Goal: Book appointment/travel/reservation

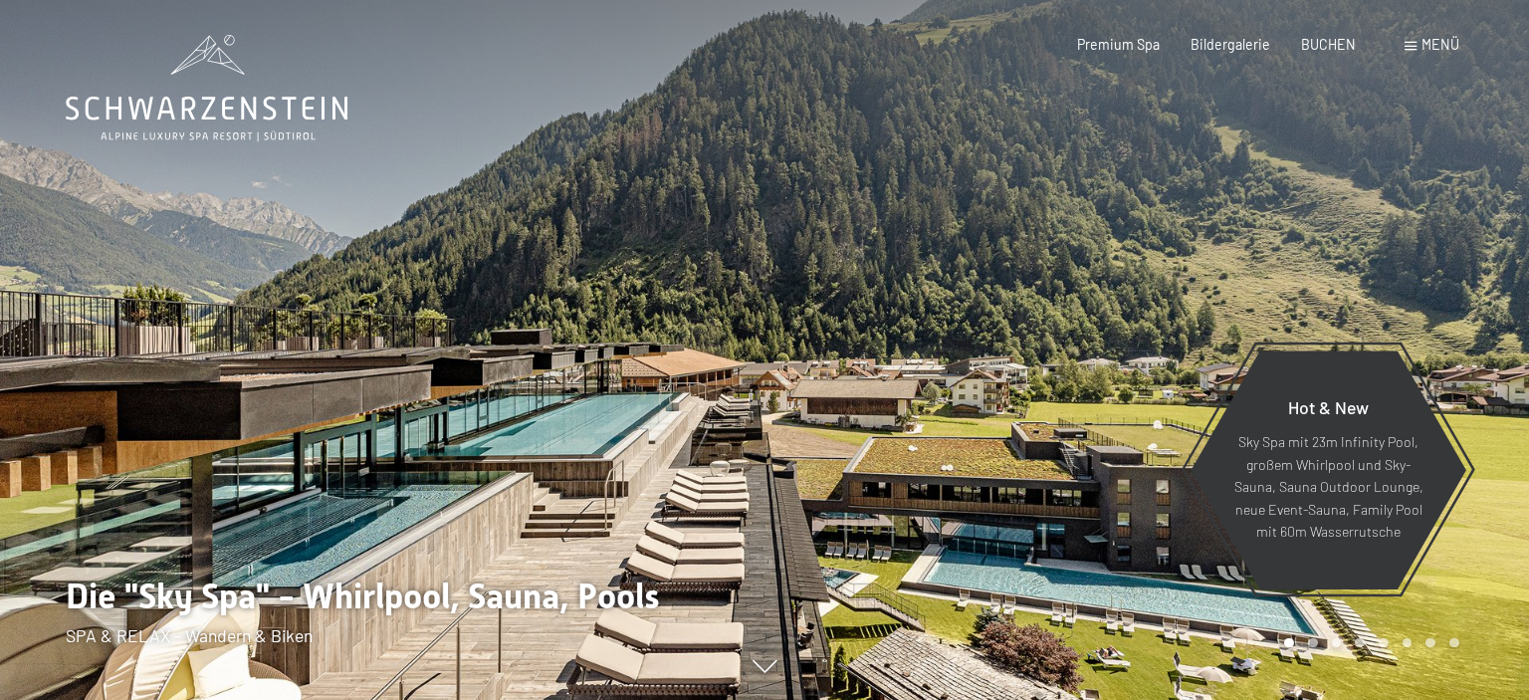
click at [1412, 43] on span at bounding box center [1411, 46] width 12 height 9
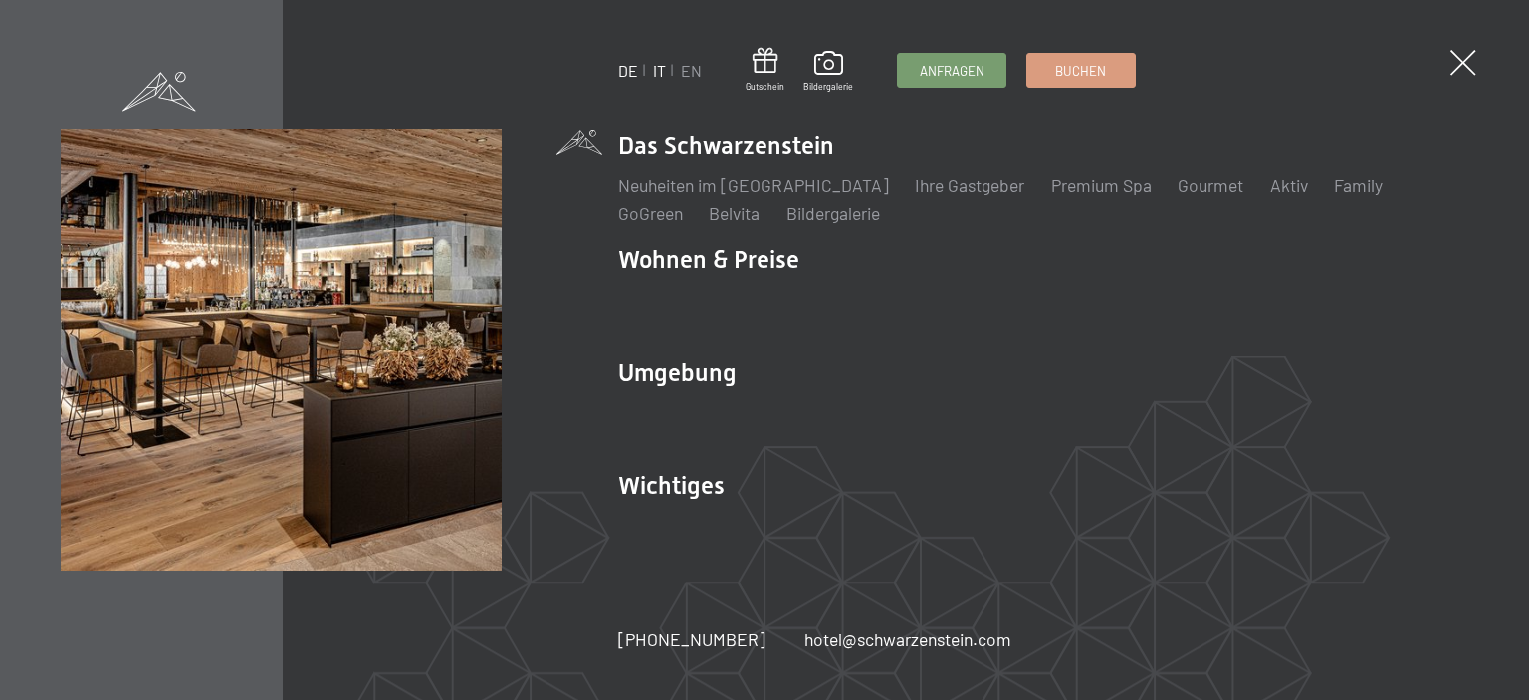
click at [658, 74] on link "IT" at bounding box center [659, 70] width 13 height 19
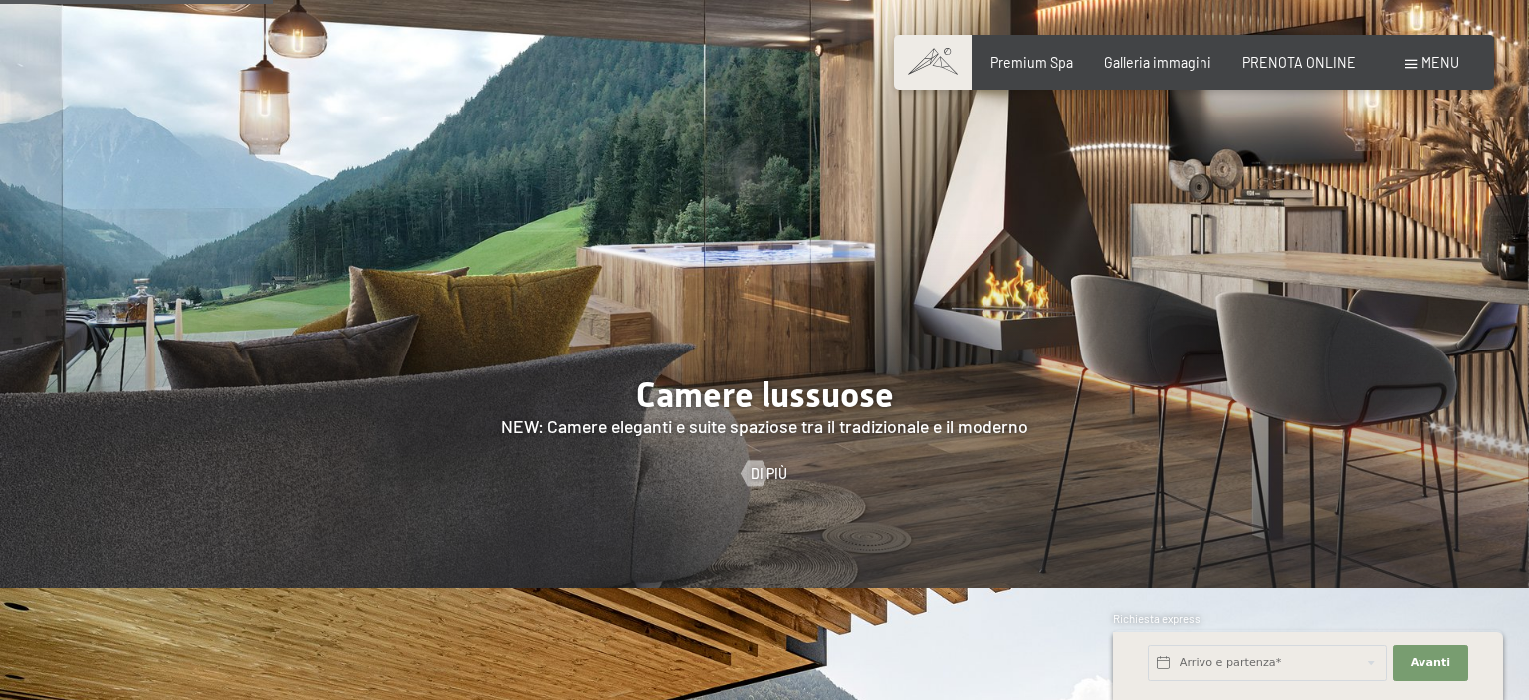
scroll to position [1577, 0]
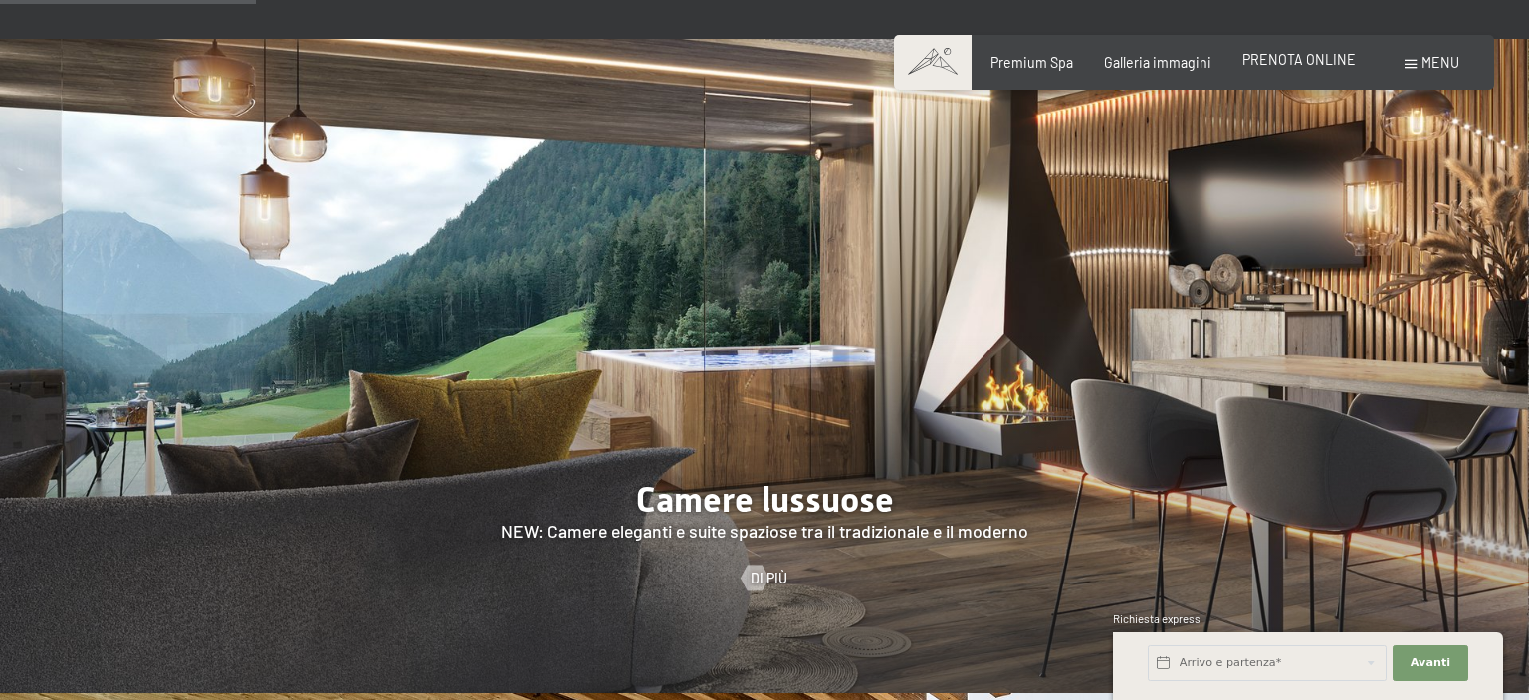
click at [1297, 62] on span "PRENOTA ONLINE" at bounding box center [1299, 59] width 113 height 17
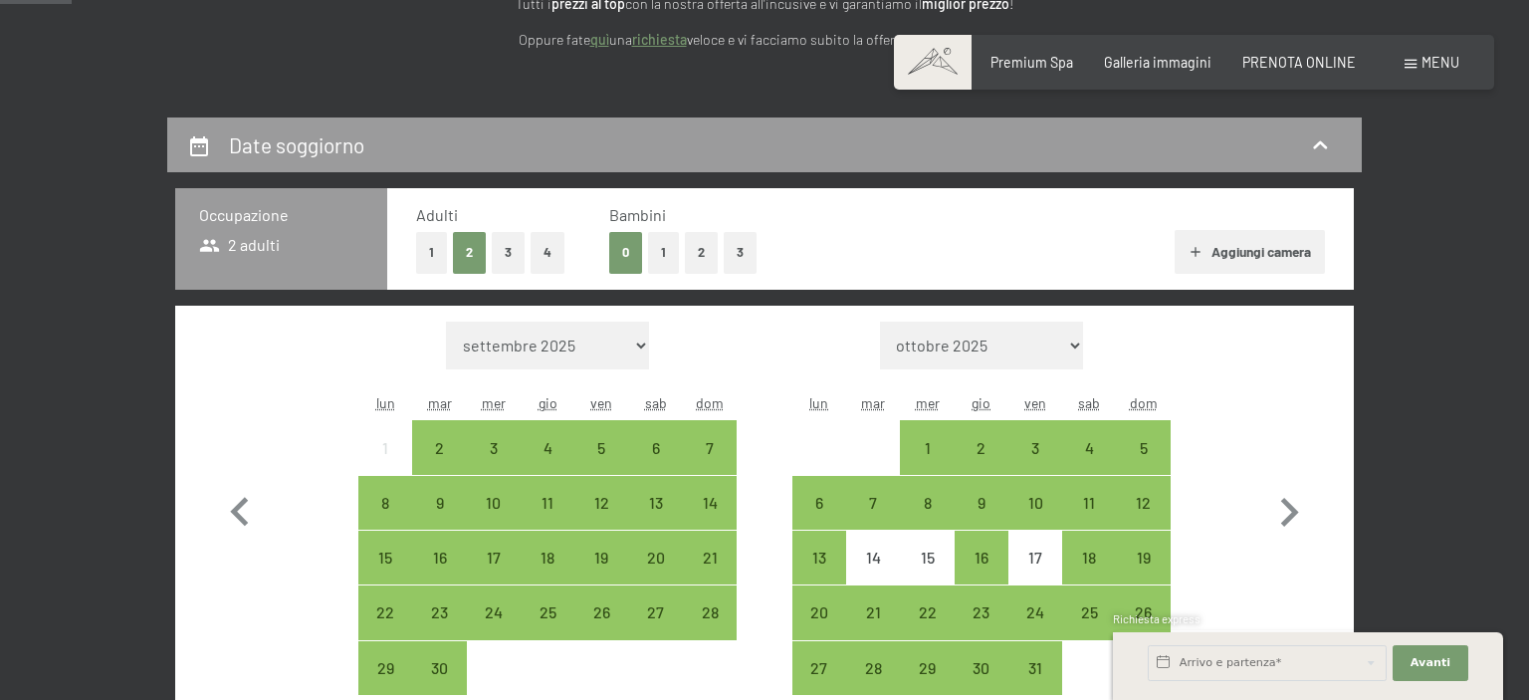
scroll to position [315, 0]
click at [697, 255] on button "2" at bounding box center [701, 252] width 33 height 41
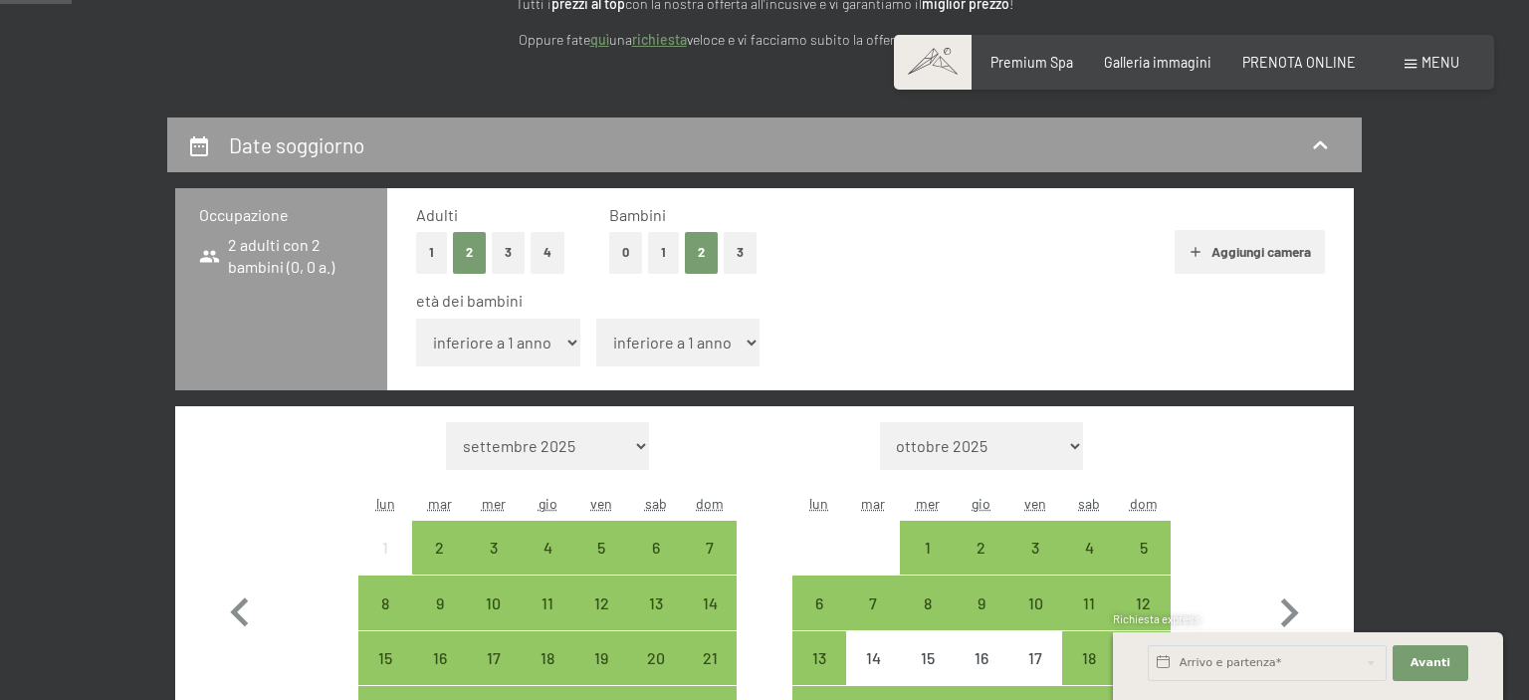
click at [416, 319] on select "inferiore a 1 anno 1 anno 2 anni 3 anni 4 anni 5 anni 6 anni 7 anni 8 anni 9 an…" at bounding box center [498, 343] width 164 height 48
select select "6"
click option "6 anni" at bounding box center [0, 0] width 0 height 0
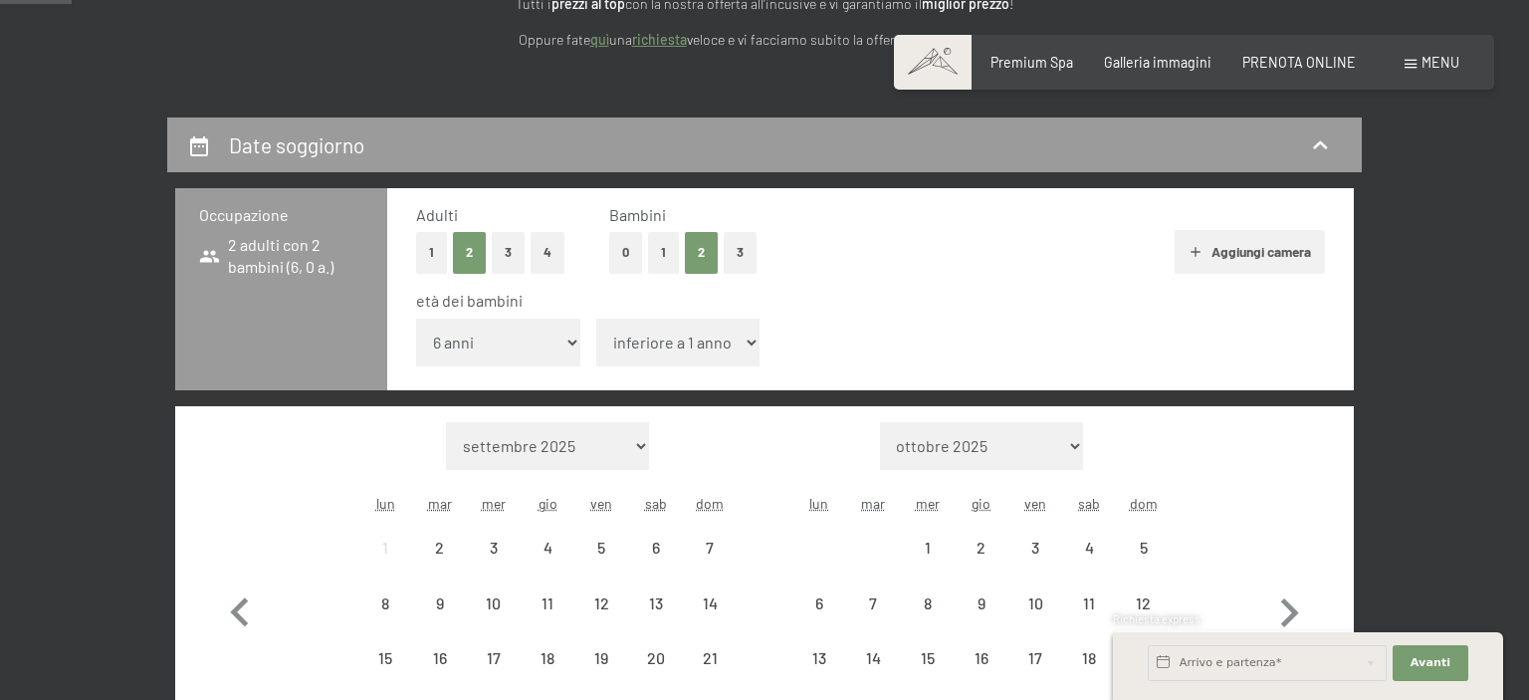
click at [596, 319] on select "inferiore a 1 anno 1 anno 2 anni 3 anni 4 anni 5 anni 6 anni 7 anni 8 anni 9 an…" at bounding box center [678, 343] width 164 height 48
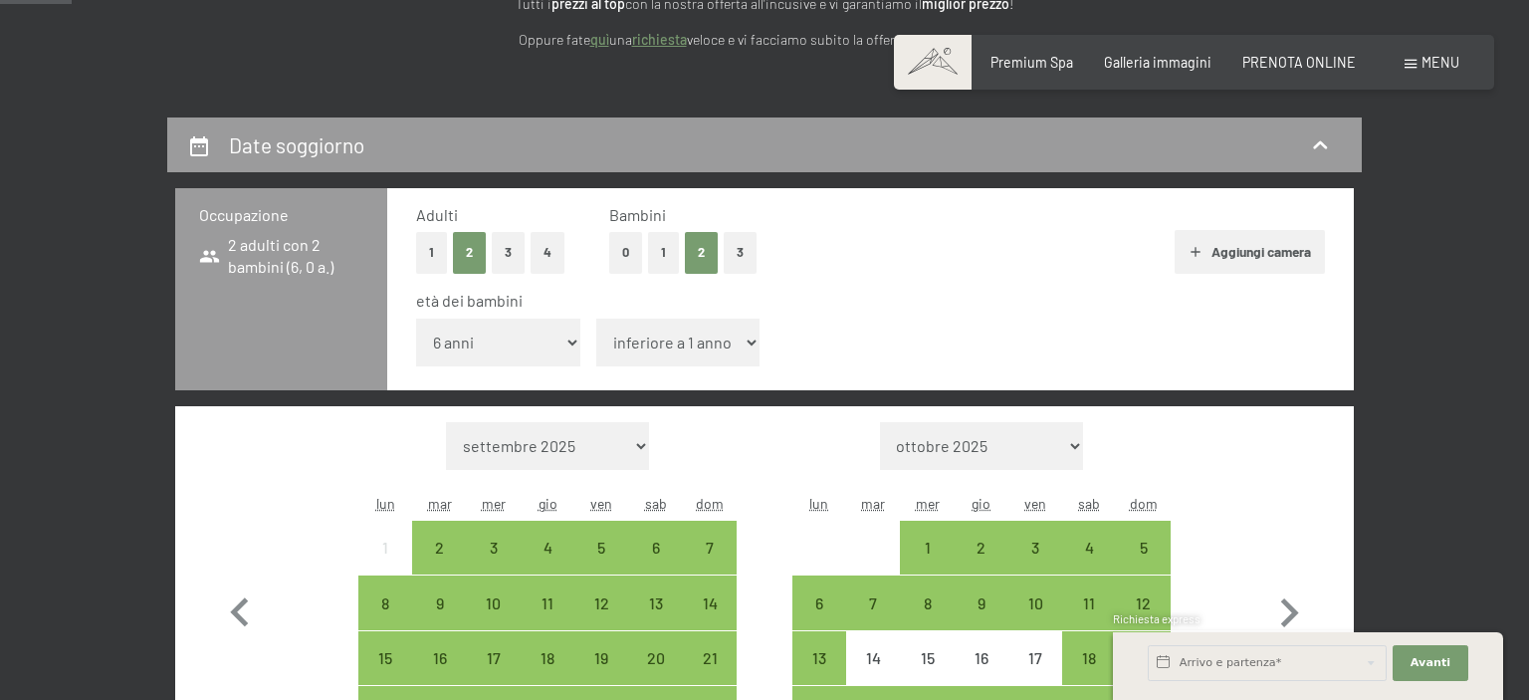
select select "8"
click option "8 anni" at bounding box center [0, 0] width 0 height 0
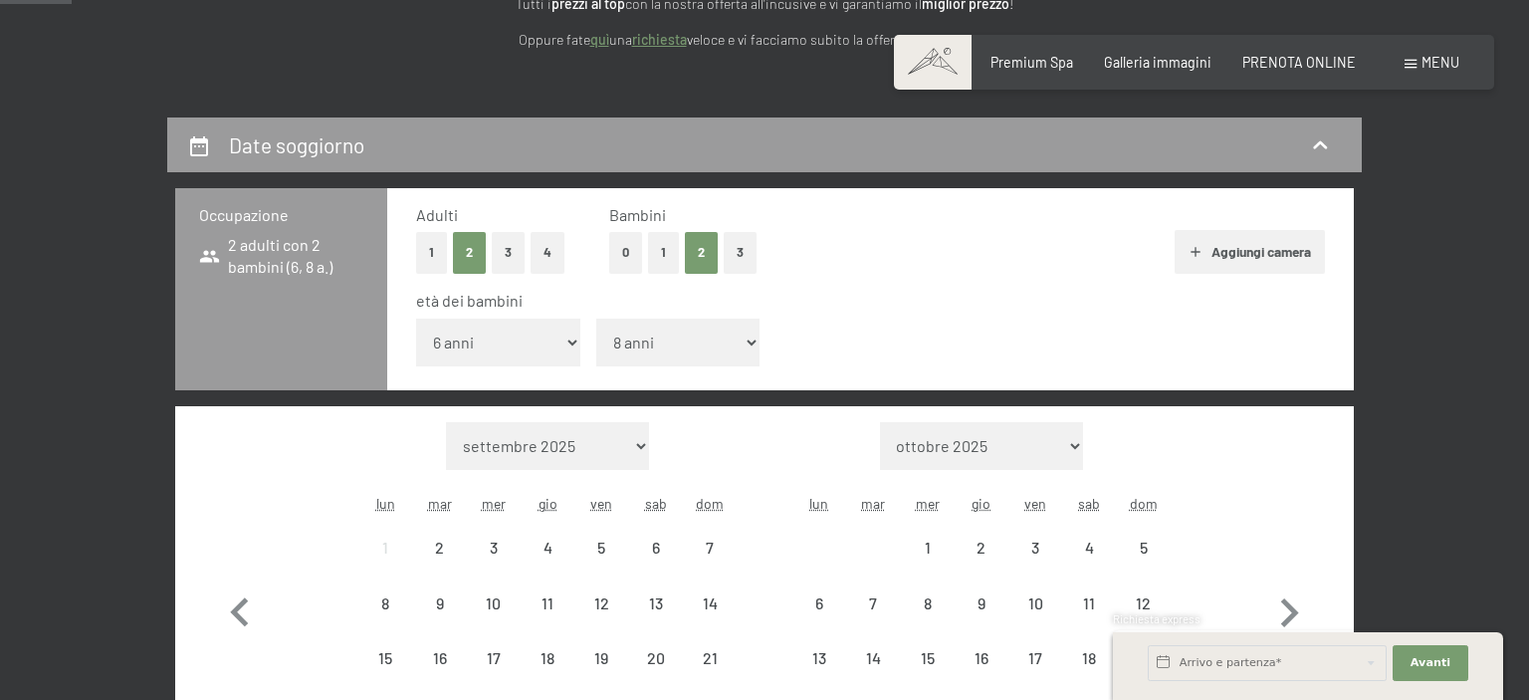
scroll to position [736, 0]
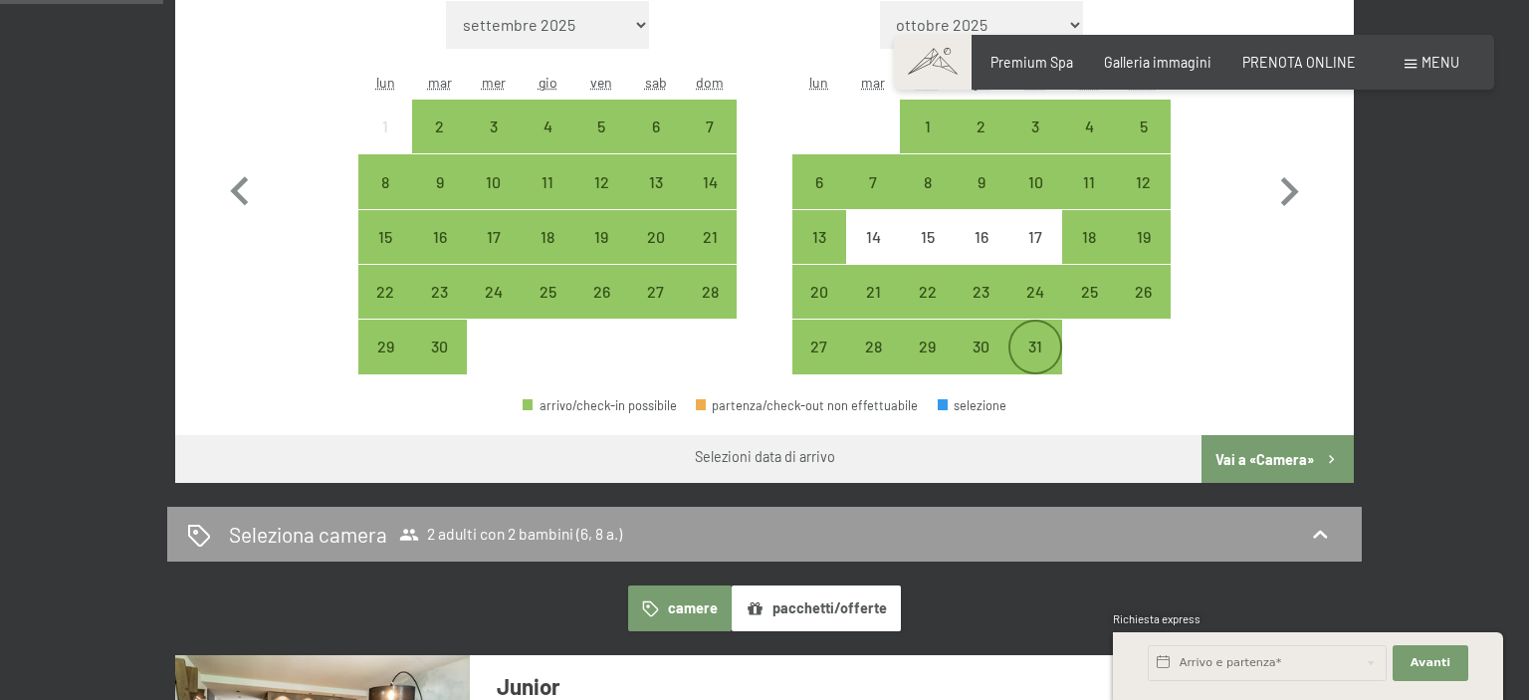
click at [1031, 347] on div "31" at bounding box center [1036, 364] width 50 height 50
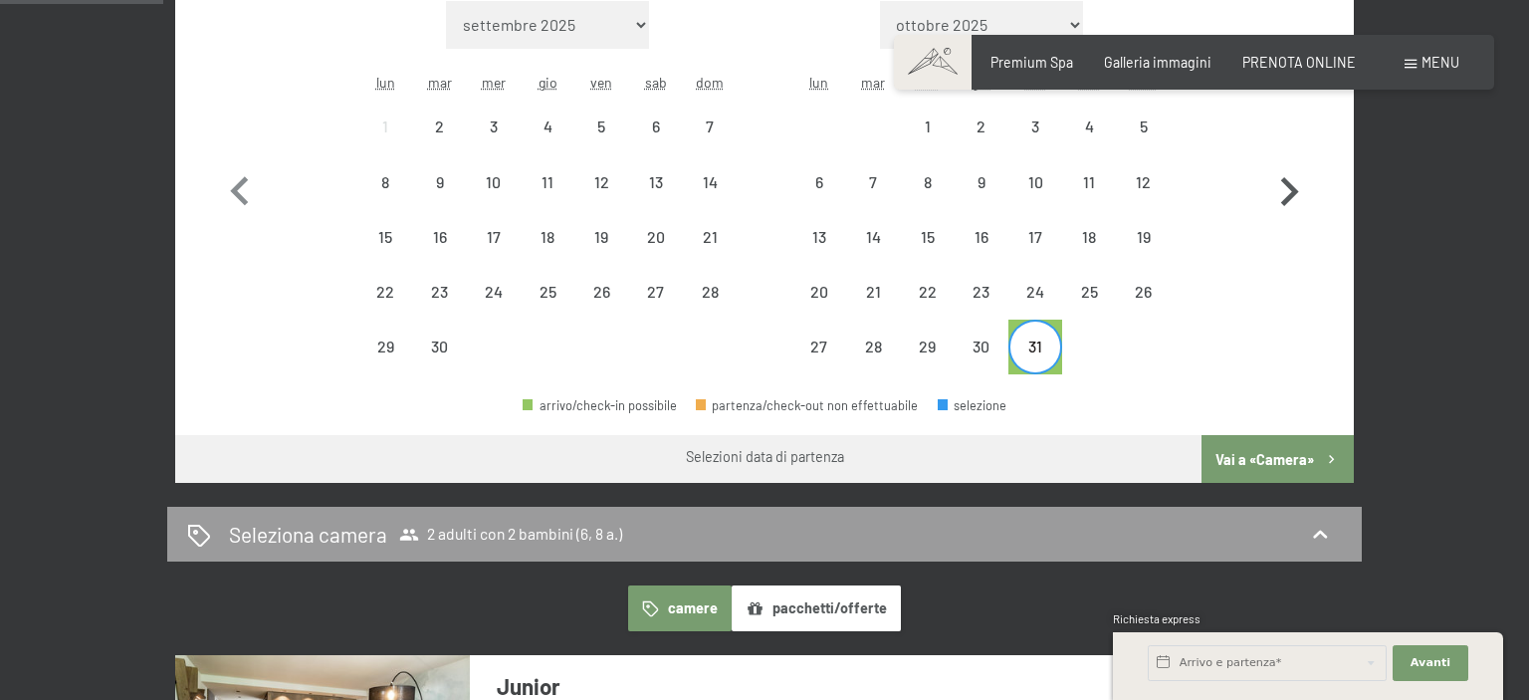
click at [1280, 193] on icon "button" at bounding box center [1289, 192] width 58 height 58
select select "2025-10-01"
select select "2025-11-01"
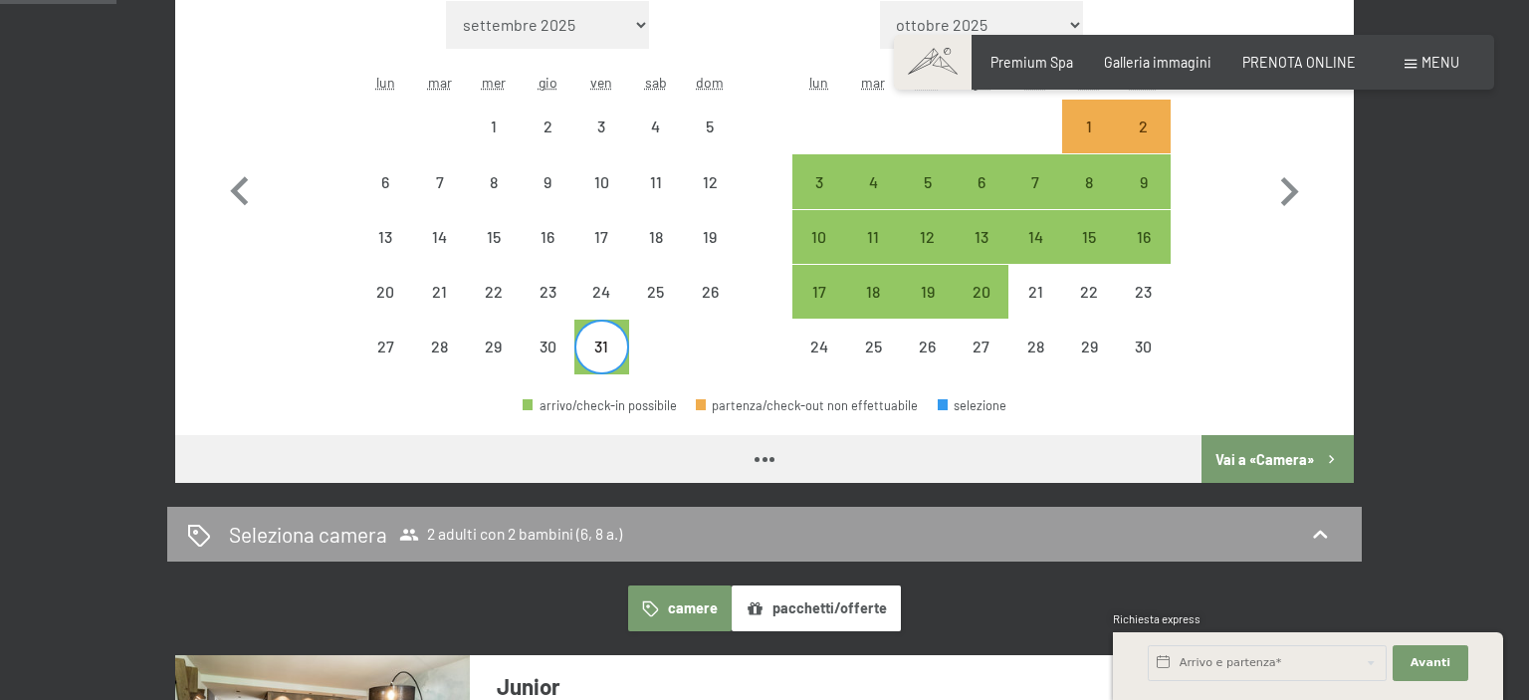
scroll to position [526, 0]
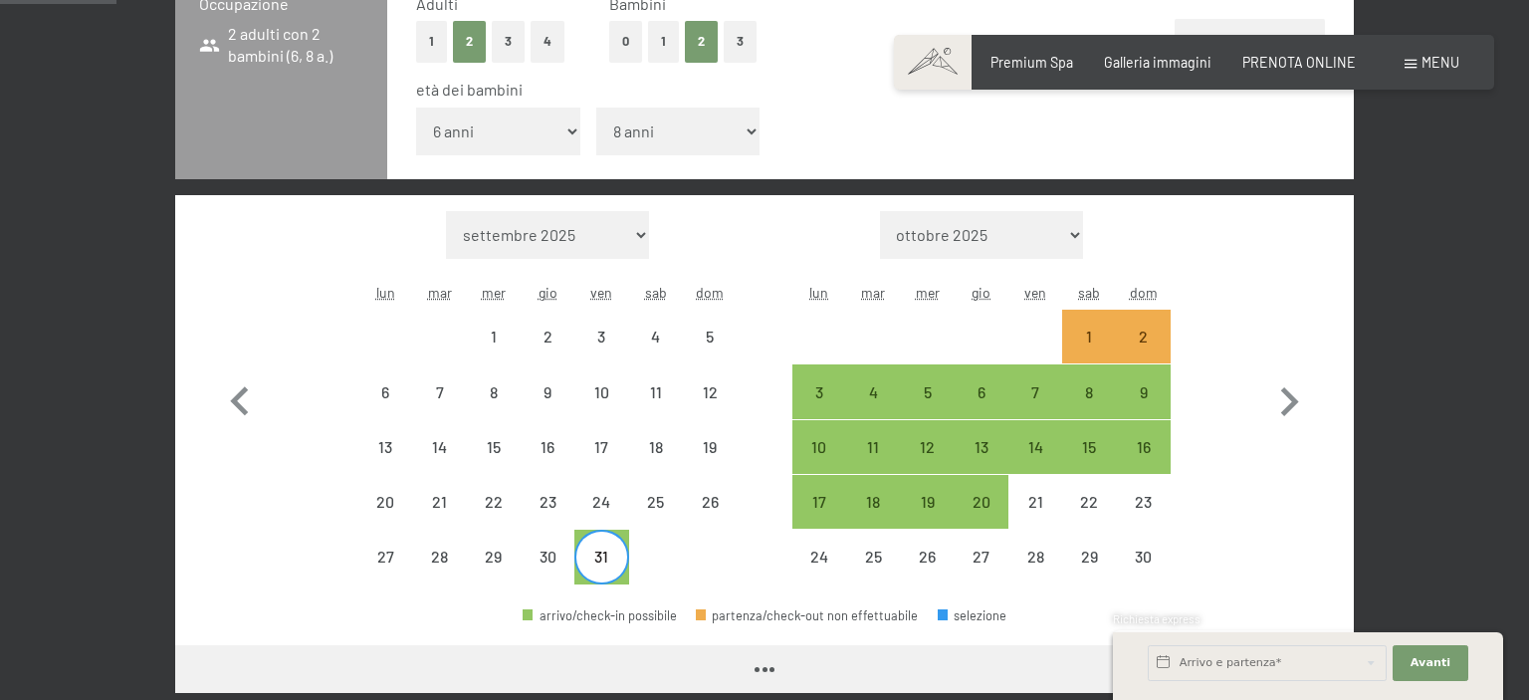
select select "2025-10-01"
select select "2025-11-01"
click at [1140, 337] on div "2" at bounding box center [1144, 354] width 50 height 50
select select "2025-10-01"
select select "2025-11-01"
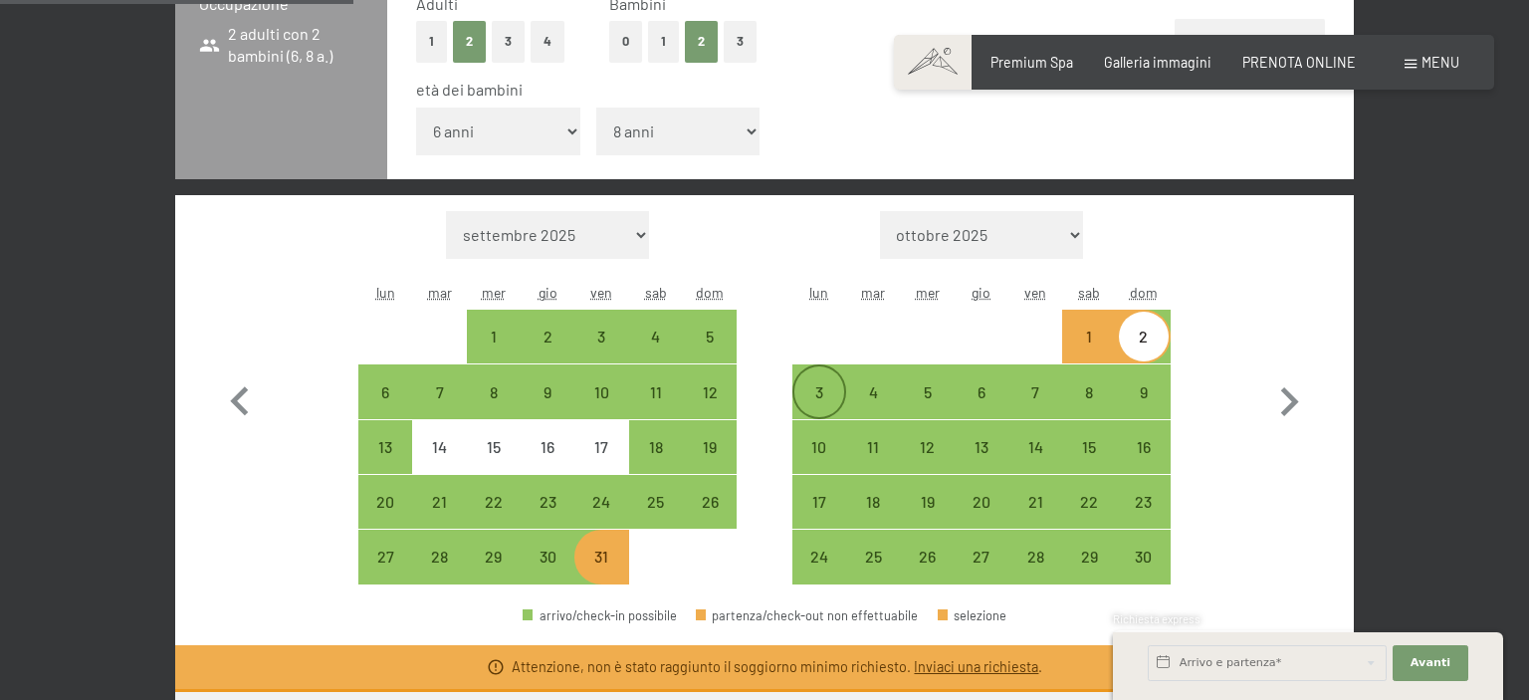
click at [822, 396] on div "3" at bounding box center [819, 409] width 50 height 50
select select "2025-10-01"
select select "2025-11-01"
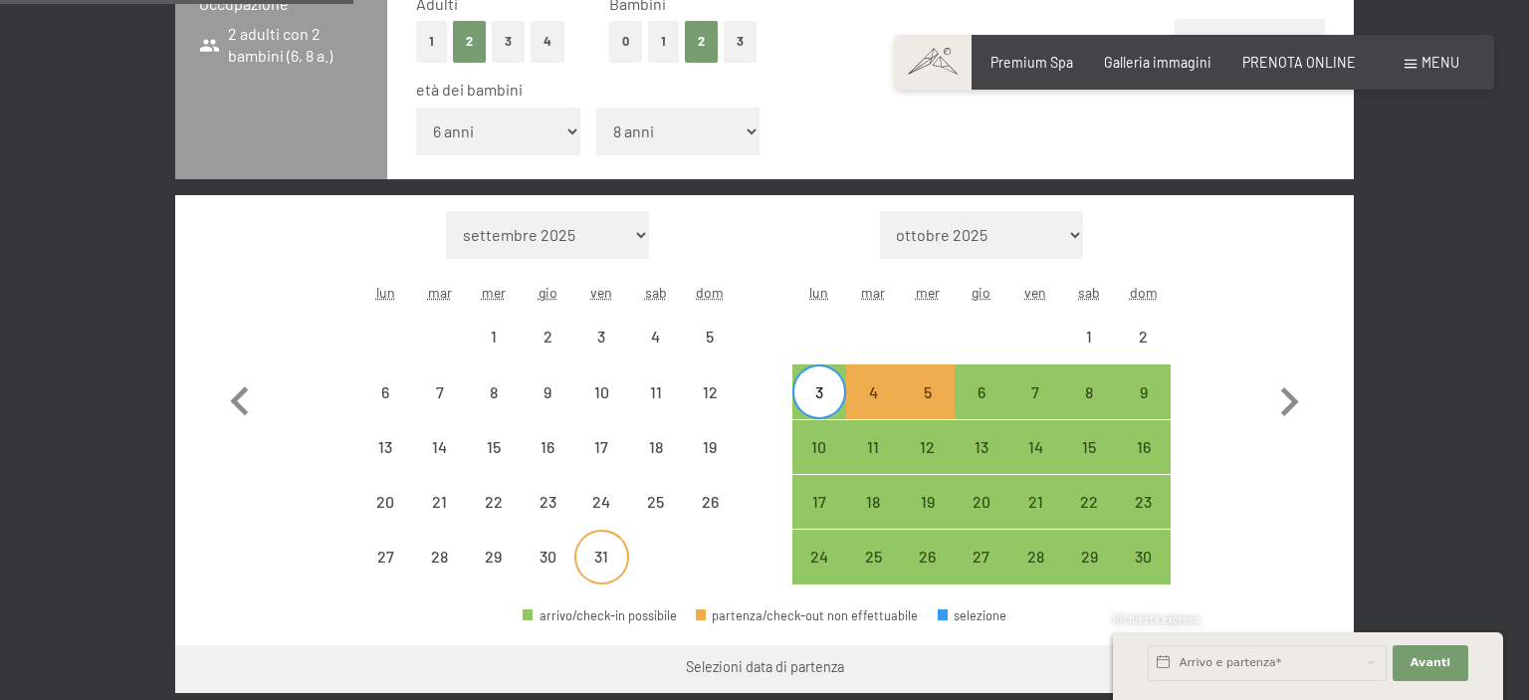
click at [593, 560] on div "31" at bounding box center [601, 574] width 50 height 50
select select "2025-10-01"
select select "2025-11-01"
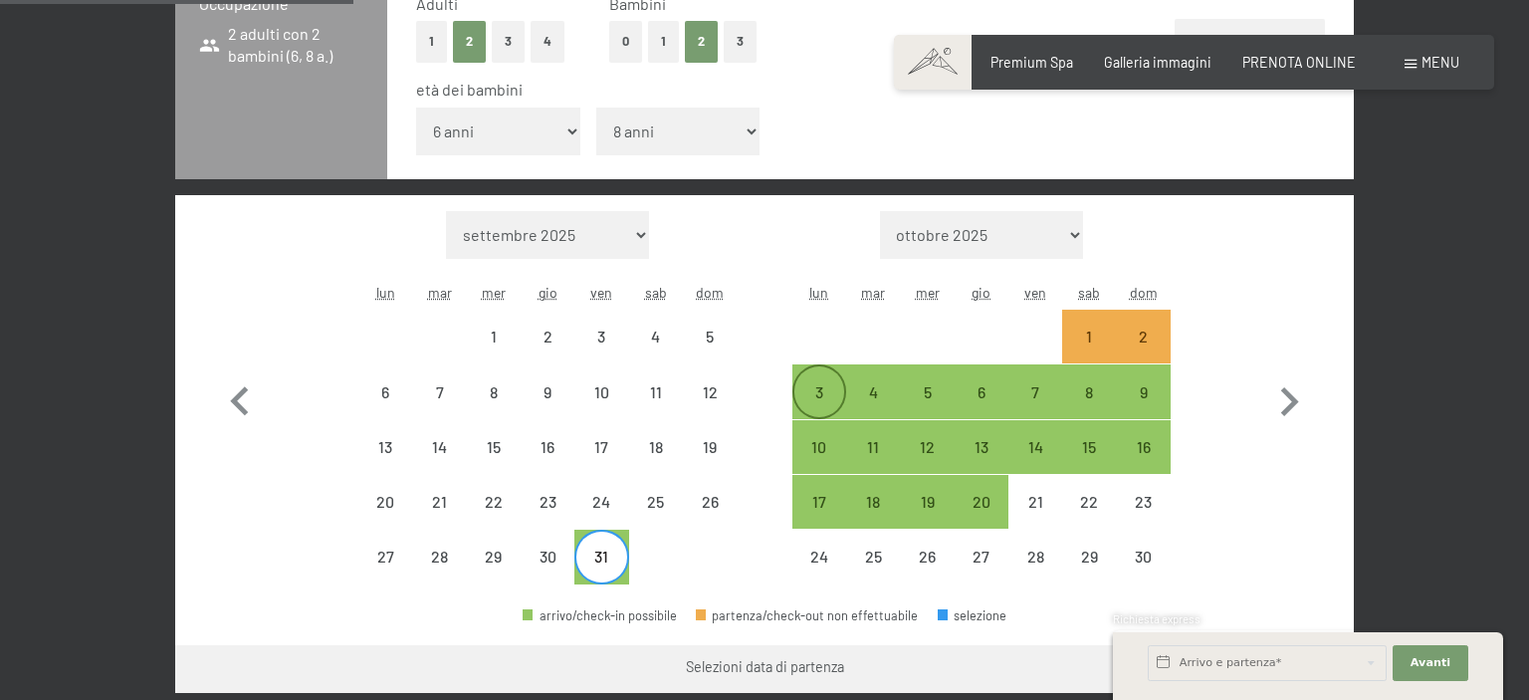
click at [822, 390] on div "3" at bounding box center [819, 409] width 50 height 50
select select "2025-10-01"
select select "2025-11-01"
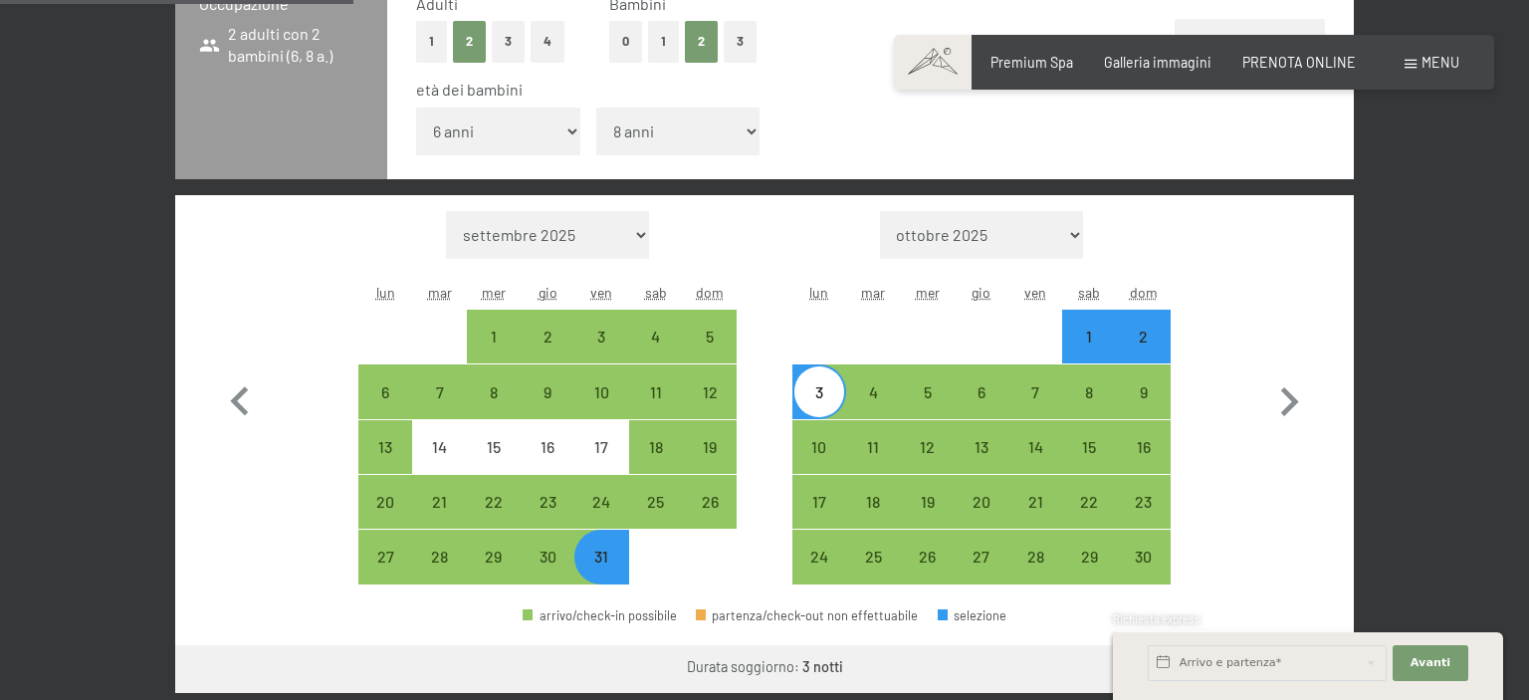
scroll to position [840, 0]
